Goal: Find specific page/section: Find specific page/section

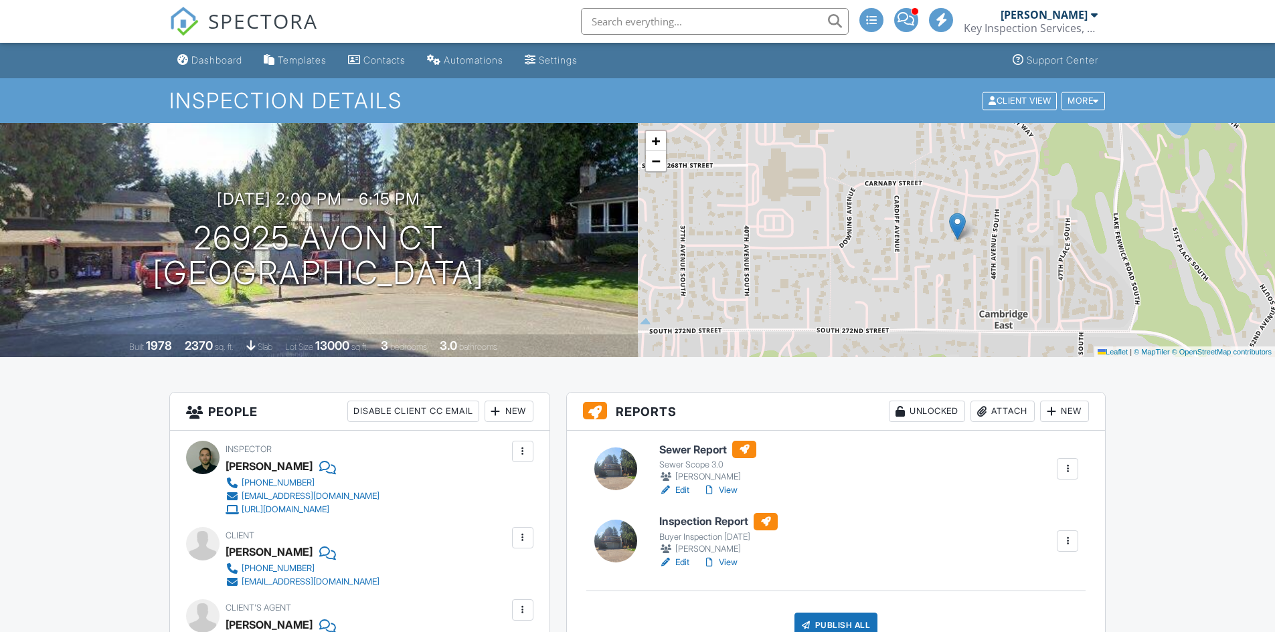
scroll to position [255, 0]
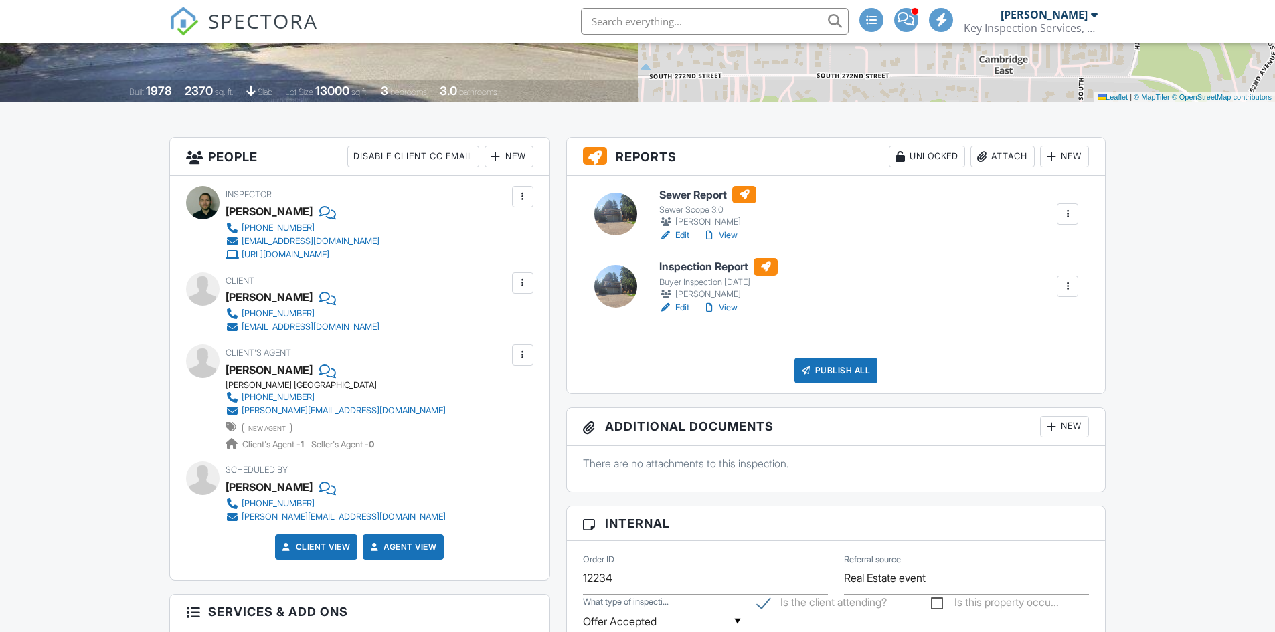
drag, startPoint x: 0, startPoint y: 0, endPoint x: 731, endPoint y: 238, distance: 768.4
click at [731, 238] on link "View" at bounding box center [720, 235] width 35 height 13
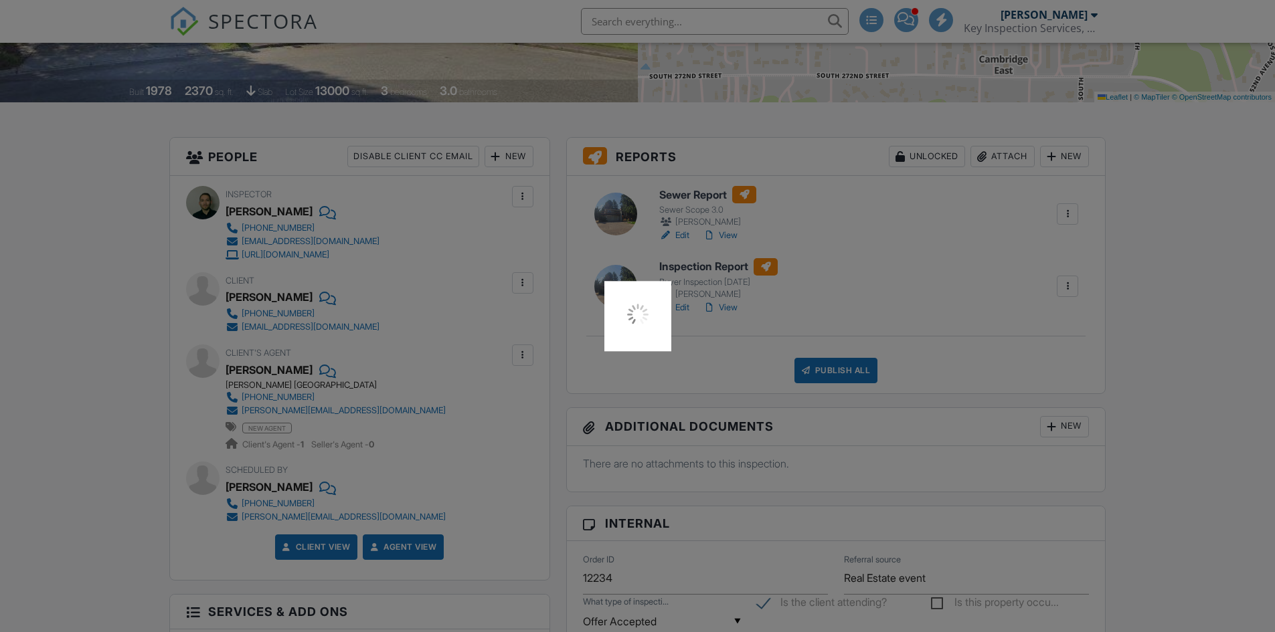
scroll to position [0, 0]
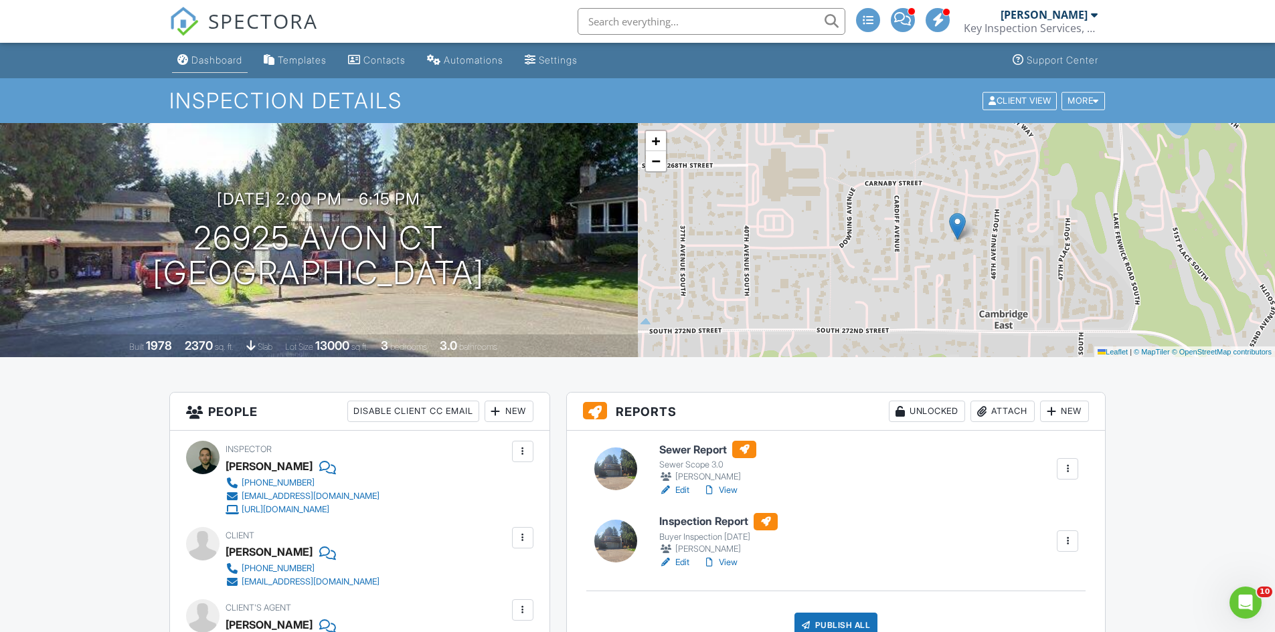
click at [220, 68] on link "Dashboard" at bounding box center [210, 60] width 76 height 25
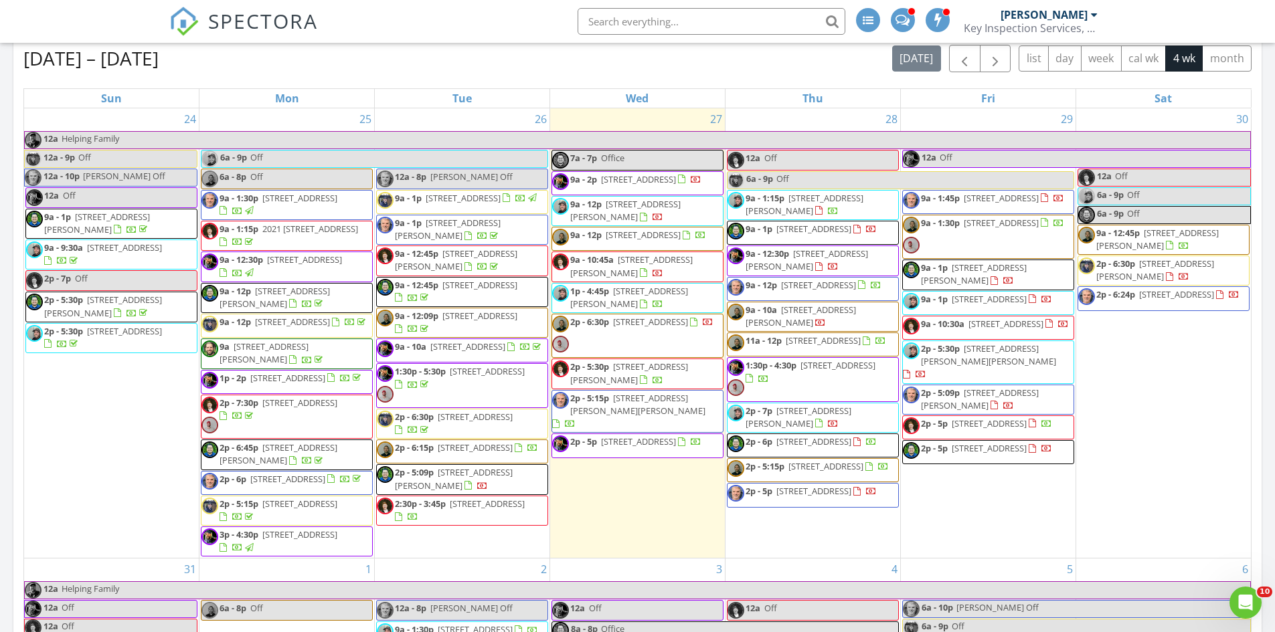
scroll to position [597, 0]
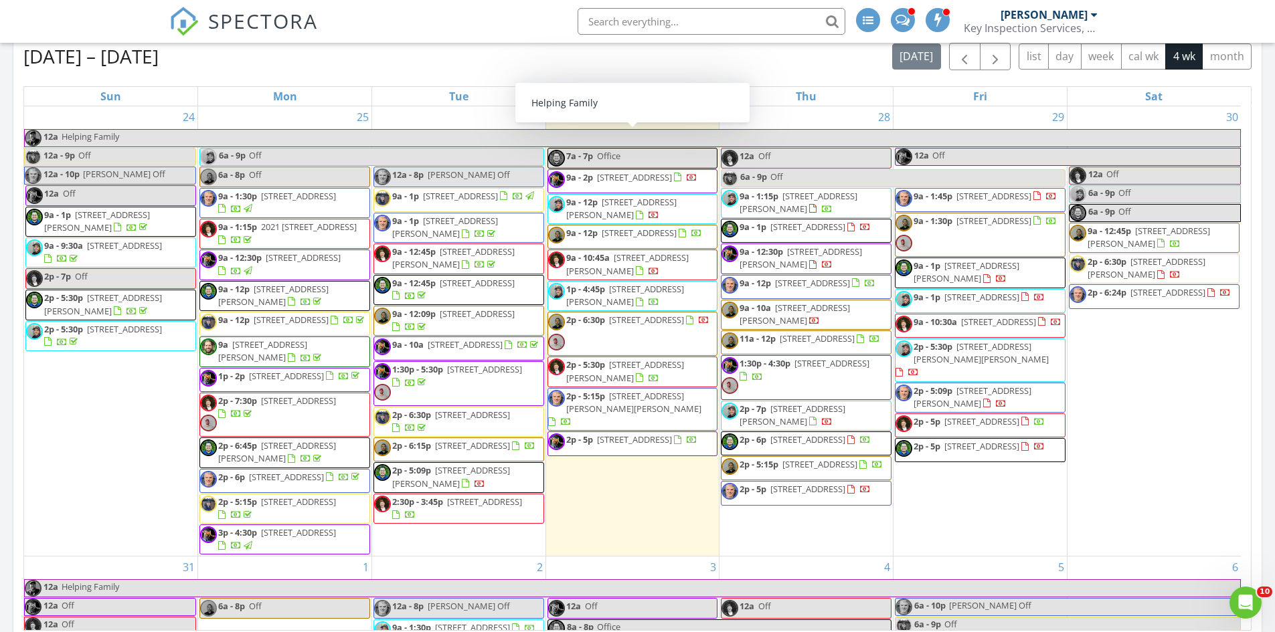
click at [672, 17] on input "text" at bounding box center [711, 21] width 268 height 27
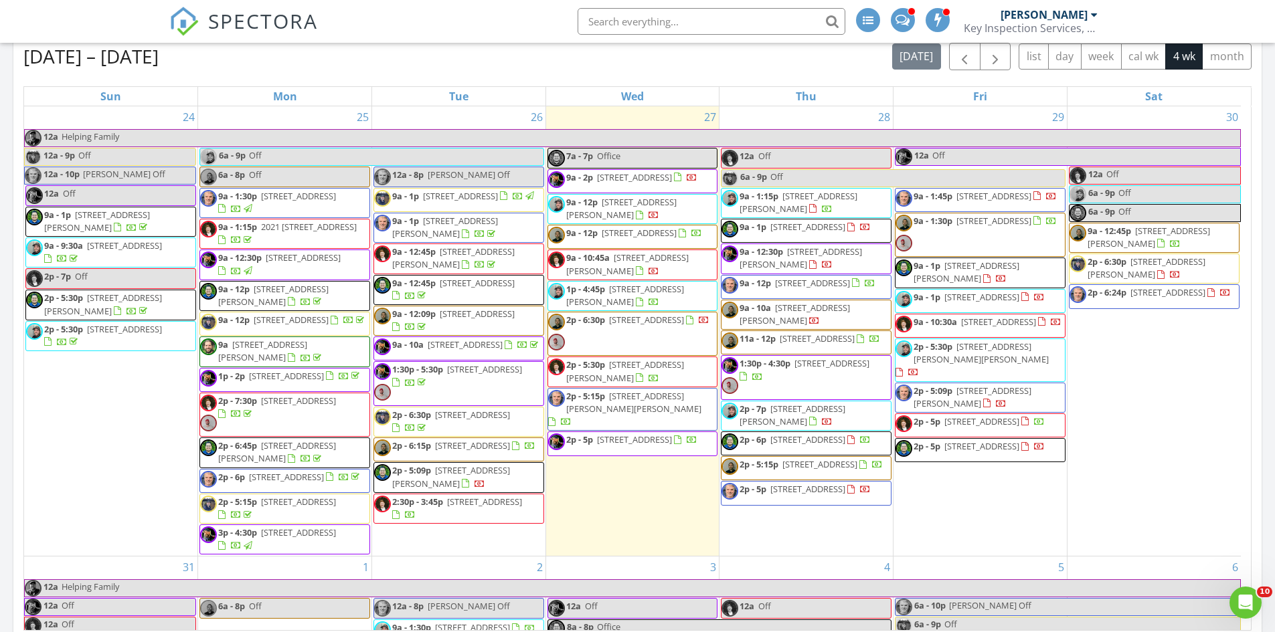
paste input "10103 162nd Pl NE Redmond, WA 98052"
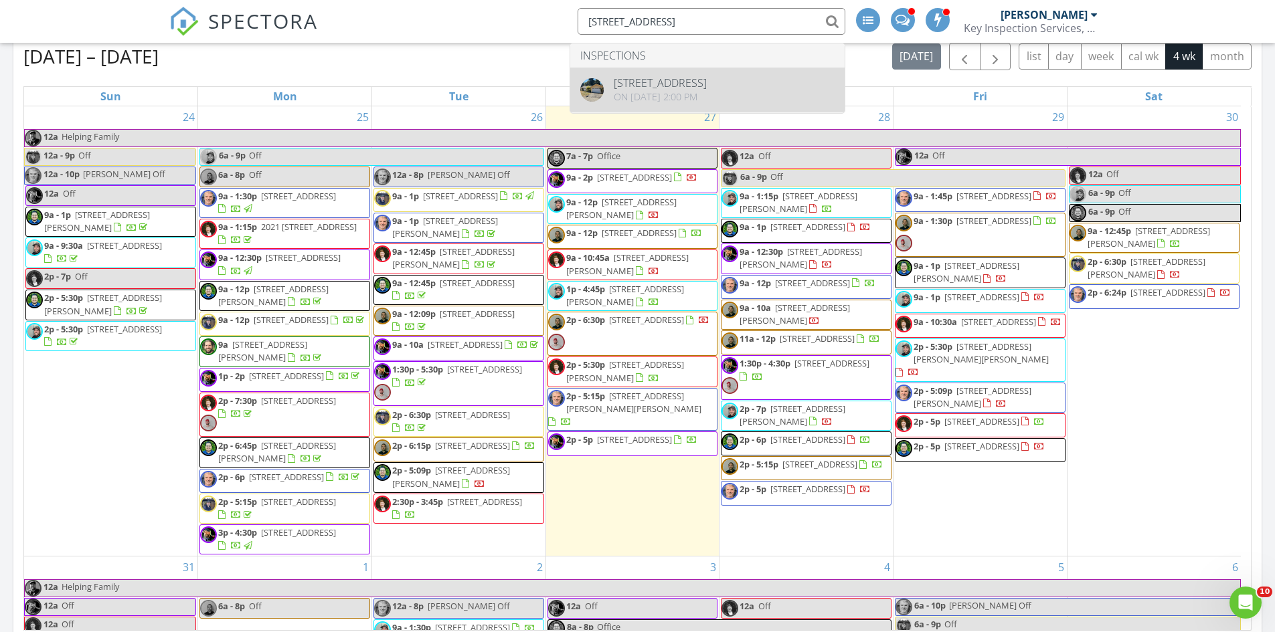
type input "10103 162nd Pl NE Redmond, WA 98052"
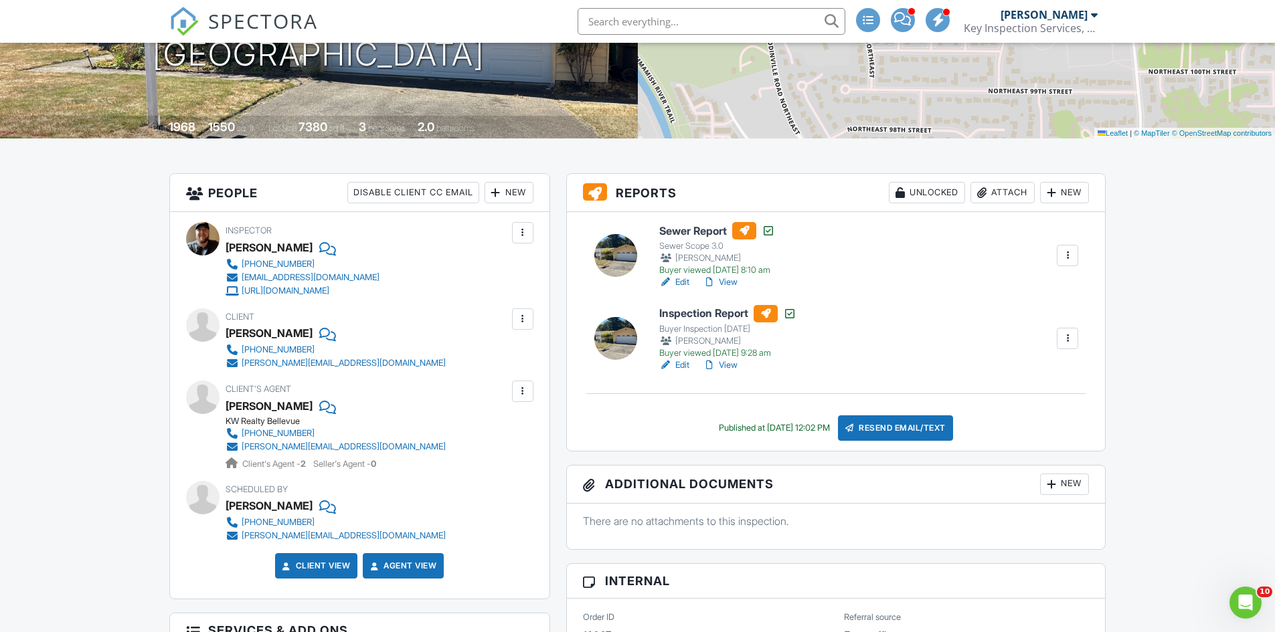
scroll to position [199, 0]
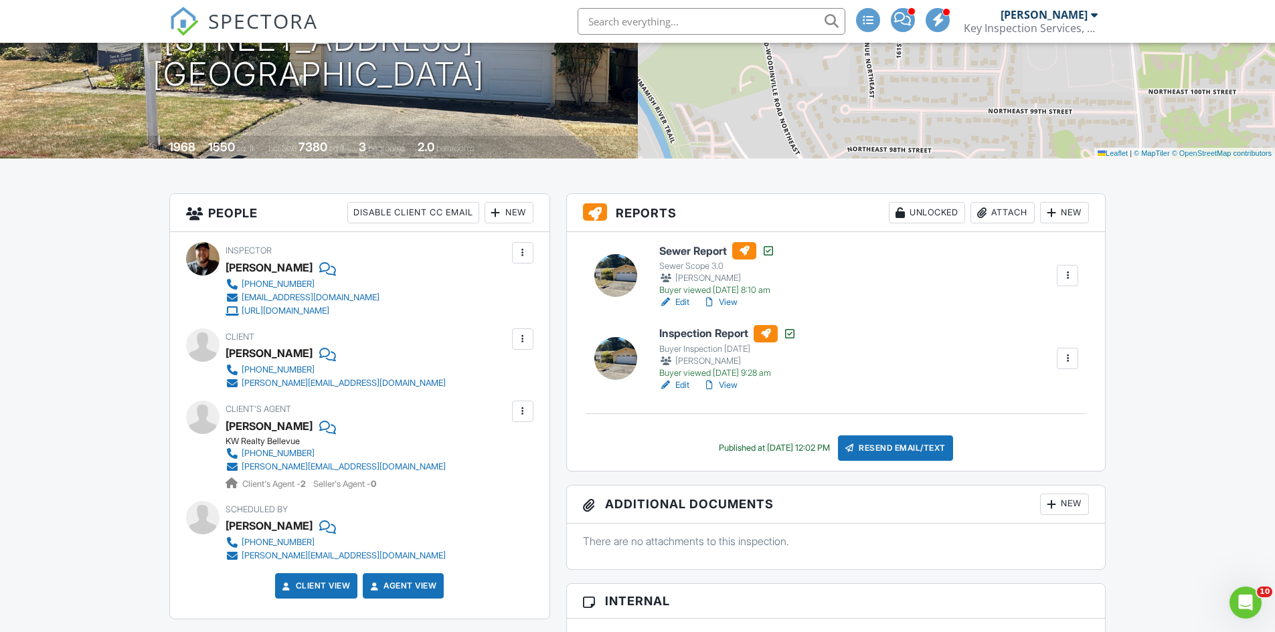
click at [723, 383] on link "View" at bounding box center [720, 385] width 35 height 13
